Goal: Task Accomplishment & Management: Use online tool/utility

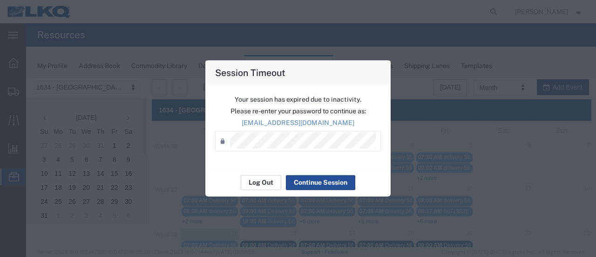
scroll to position [140, 0]
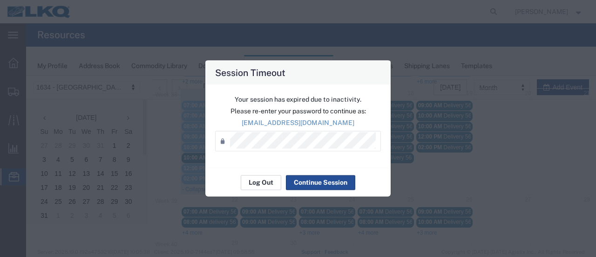
click at [260, 185] on button "Log Out" at bounding box center [261, 182] width 41 height 15
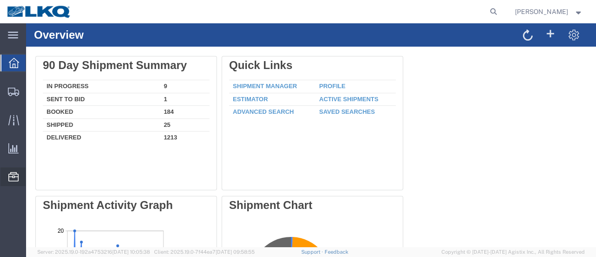
click at [0, 0] on span "Location Appointment" at bounding box center [0, 0] width 0 height 0
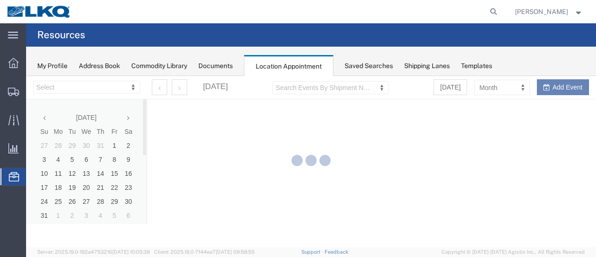
select select "28712"
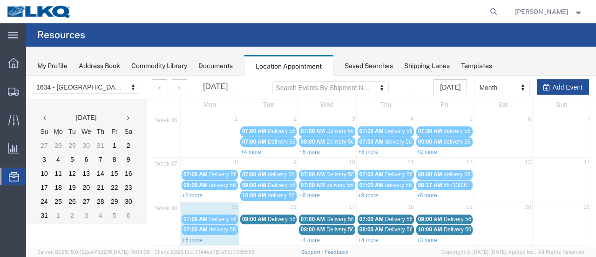
scroll to position [47, 0]
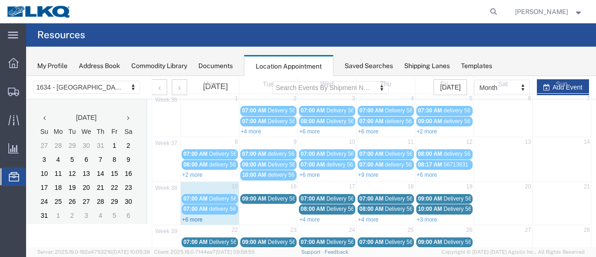
click at [195, 216] on link "+6 more" at bounding box center [192, 219] width 20 height 7
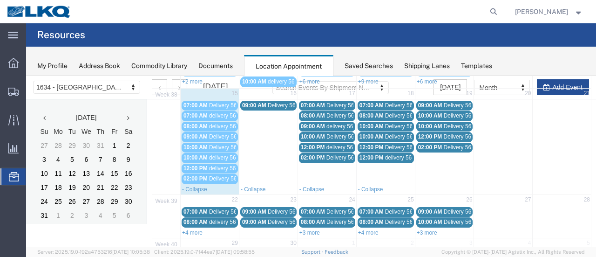
scroll to position [93, 0]
